Goal: Find specific page/section: Find specific page/section

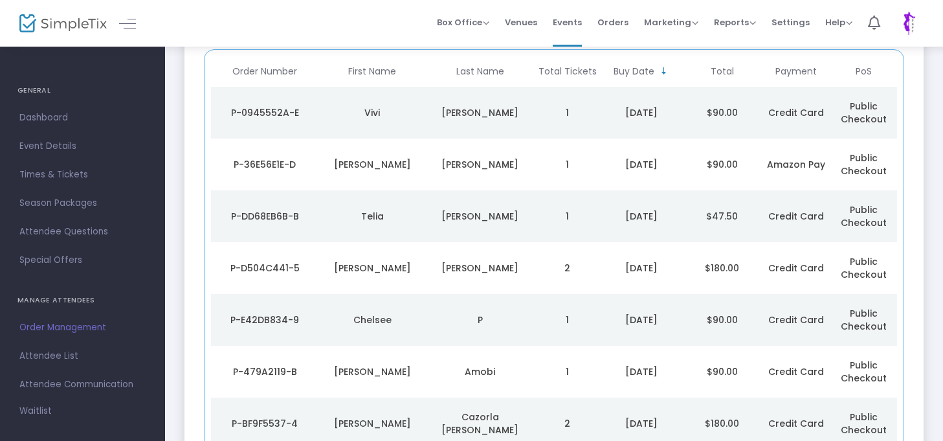
scroll to position [145, 0]
click at [274, 116] on div "P-0945552A-E" at bounding box center [264, 111] width 101 height 13
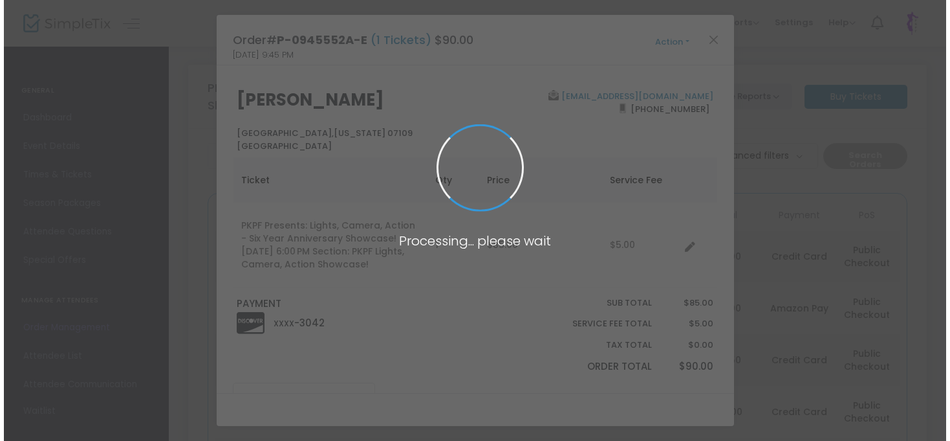
scroll to position [0, 0]
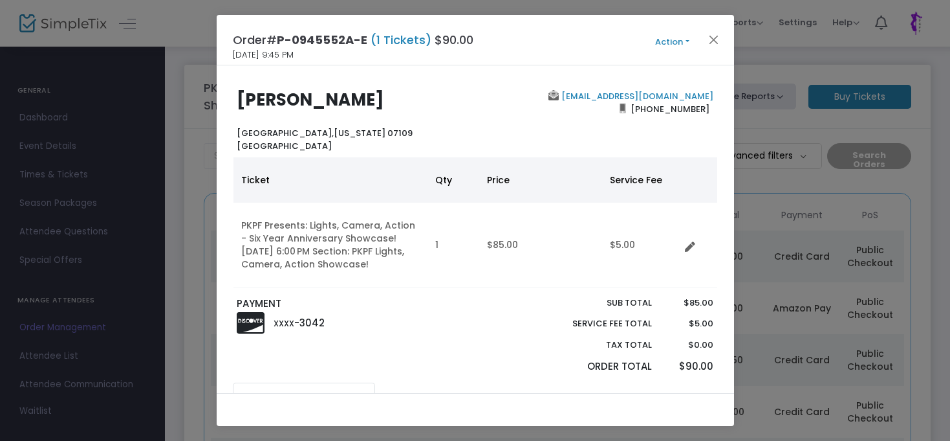
click at [689, 43] on button "Action" at bounding box center [673, 42] width 78 height 14
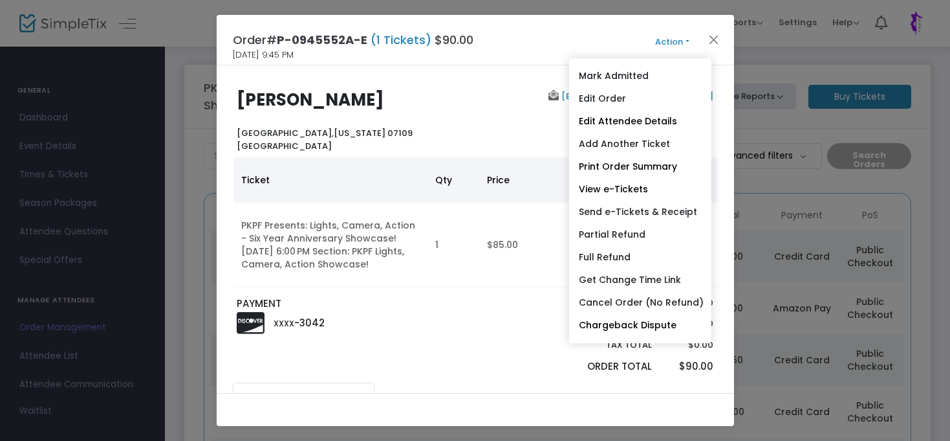
click at [689, 43] on button "Action" at bounding box center [673, 42] width 78 height 14
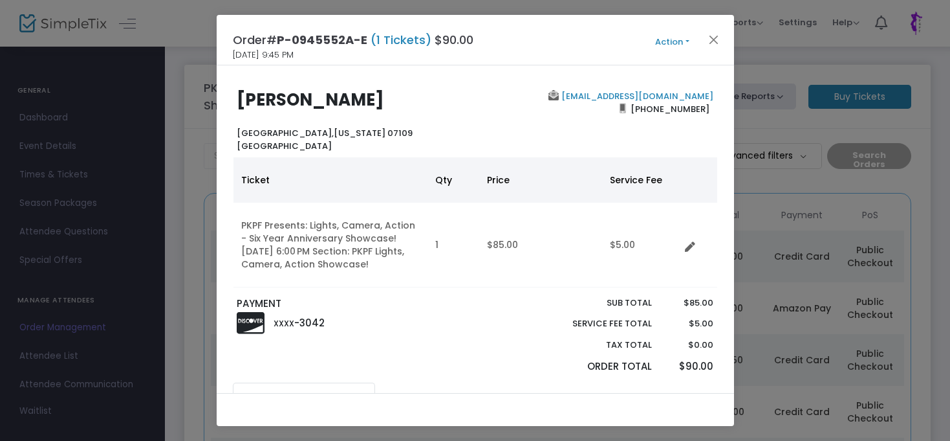
click at [689, 43] on button "Action" at bounding box center [673, 42] width 78 height 14
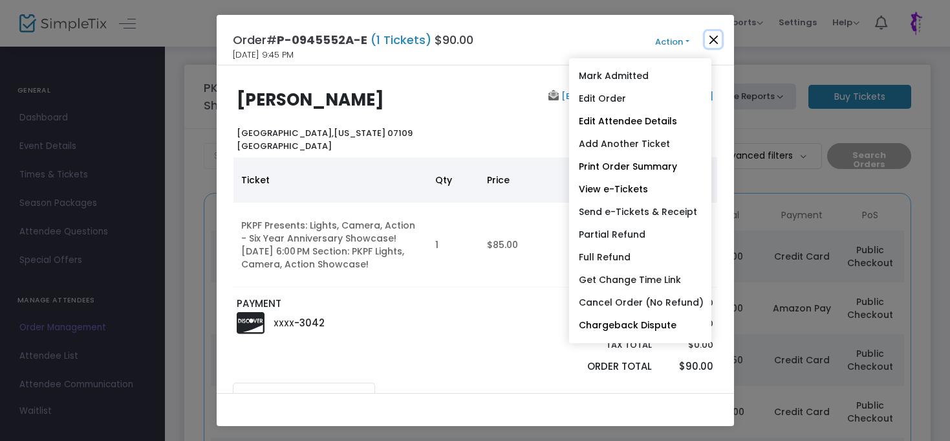
click at [716, 36] on button "Close" at bounding box center [713, 39] width 17 height 17
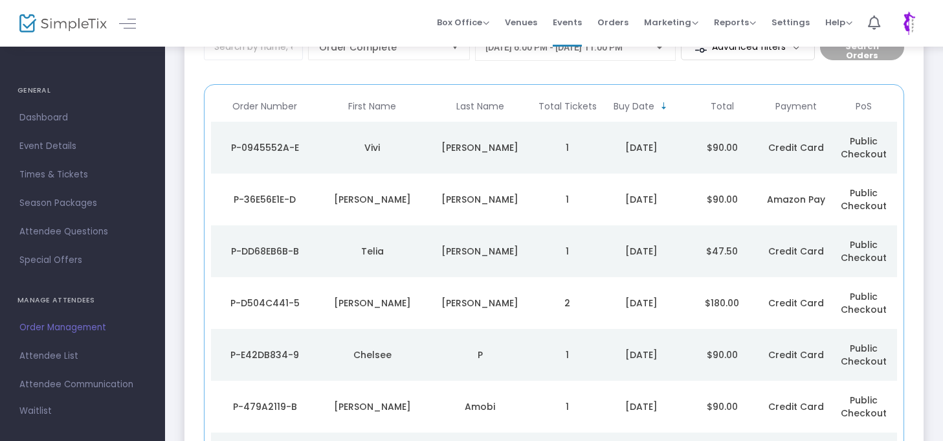
scroll to position [104, 0]
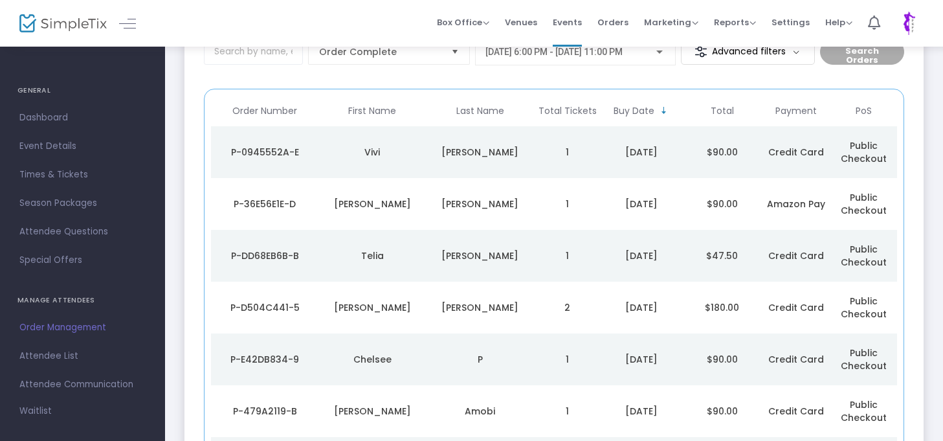
click at [289, 201] on div "P-36E56E1E-D" at bounding box center [264, 203] width 101 height 13
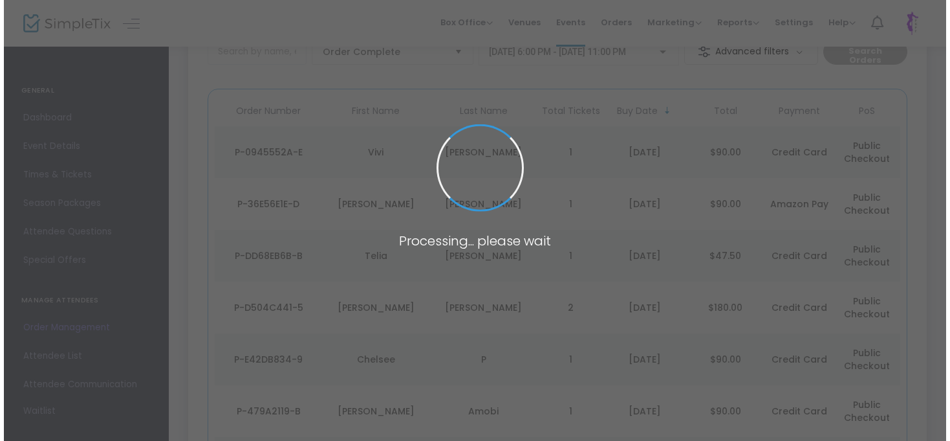
scroll to position [0, 0]
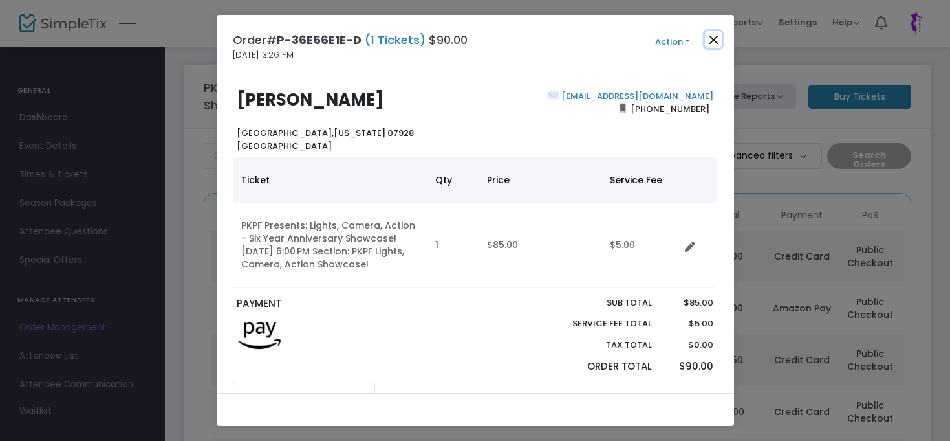
click at [714, 39] on button "Close" at bounding box center [713, 39] width 17 height 17
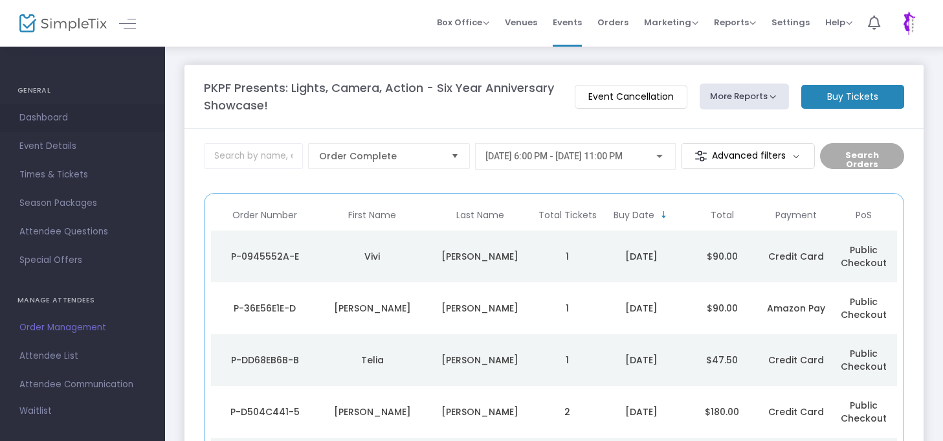
click at [58, 115] on span "Dashboard" at bounding box center [82, 117] width 126 height 17
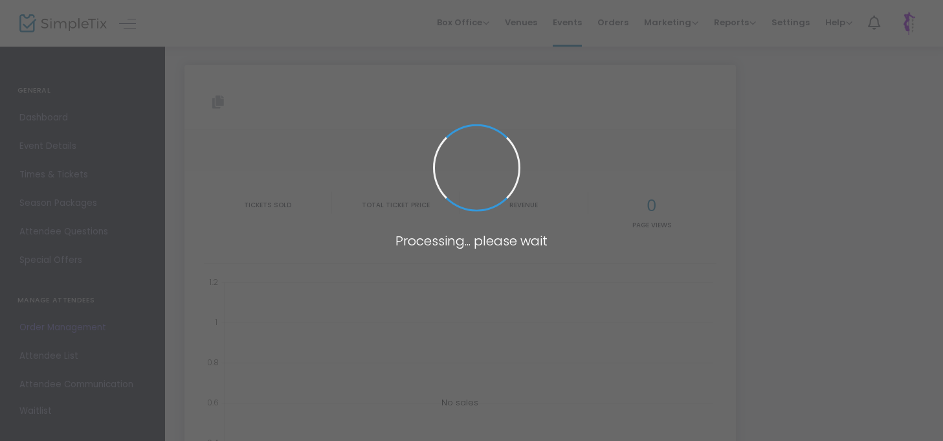
type input "https://www.simpletix.com/e/pkpf-presents-lights-camera-action-six-yea-tickets-…"
